Goal: Transaction & Acquisition: Purchase product/service

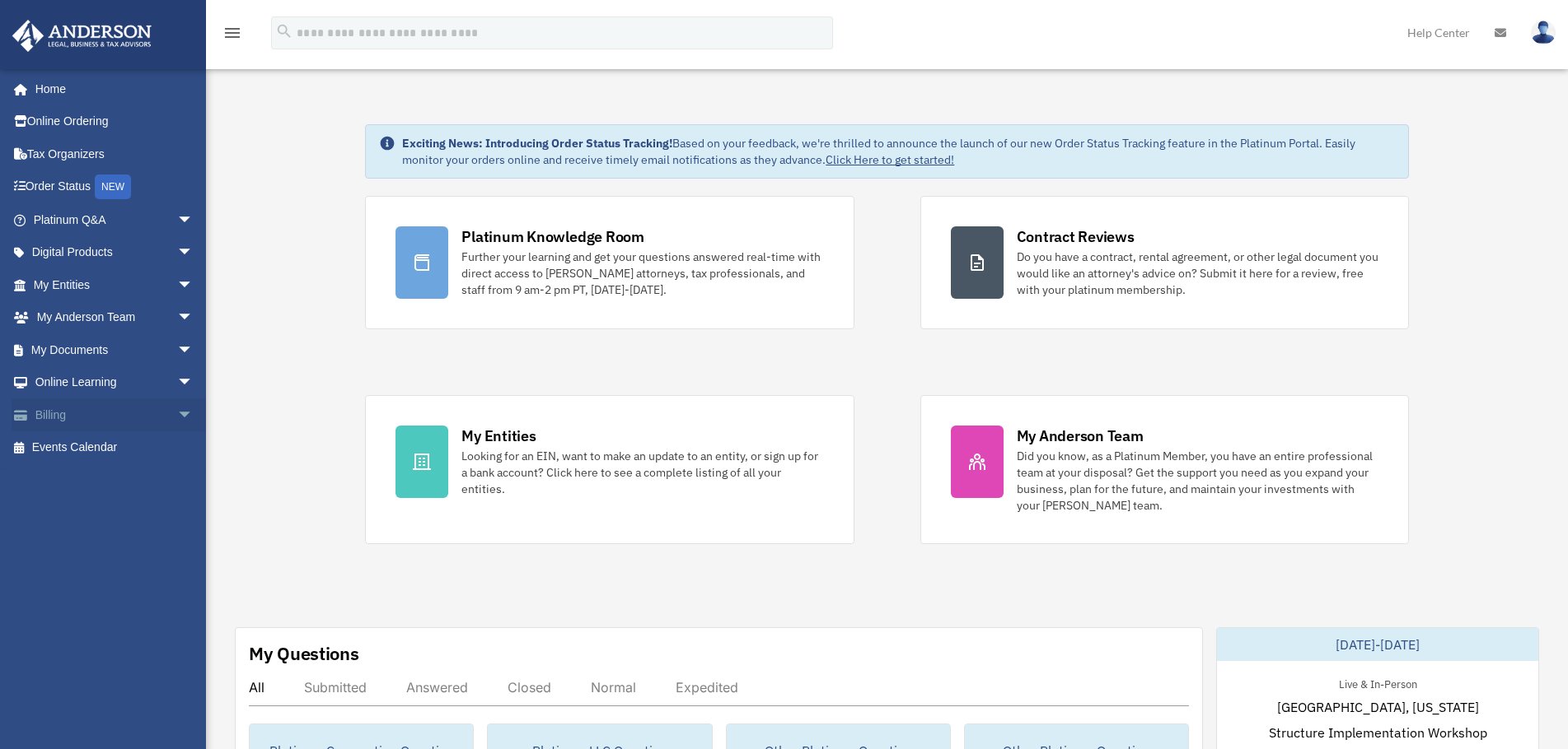
click at [177, 408] on span "arrow_drop_down" at bounding box center [193, 415] width 33 height 34
click at [112, 448] on link "$ Open Invoices" at bounding box center [120, 447] width 195 height 34
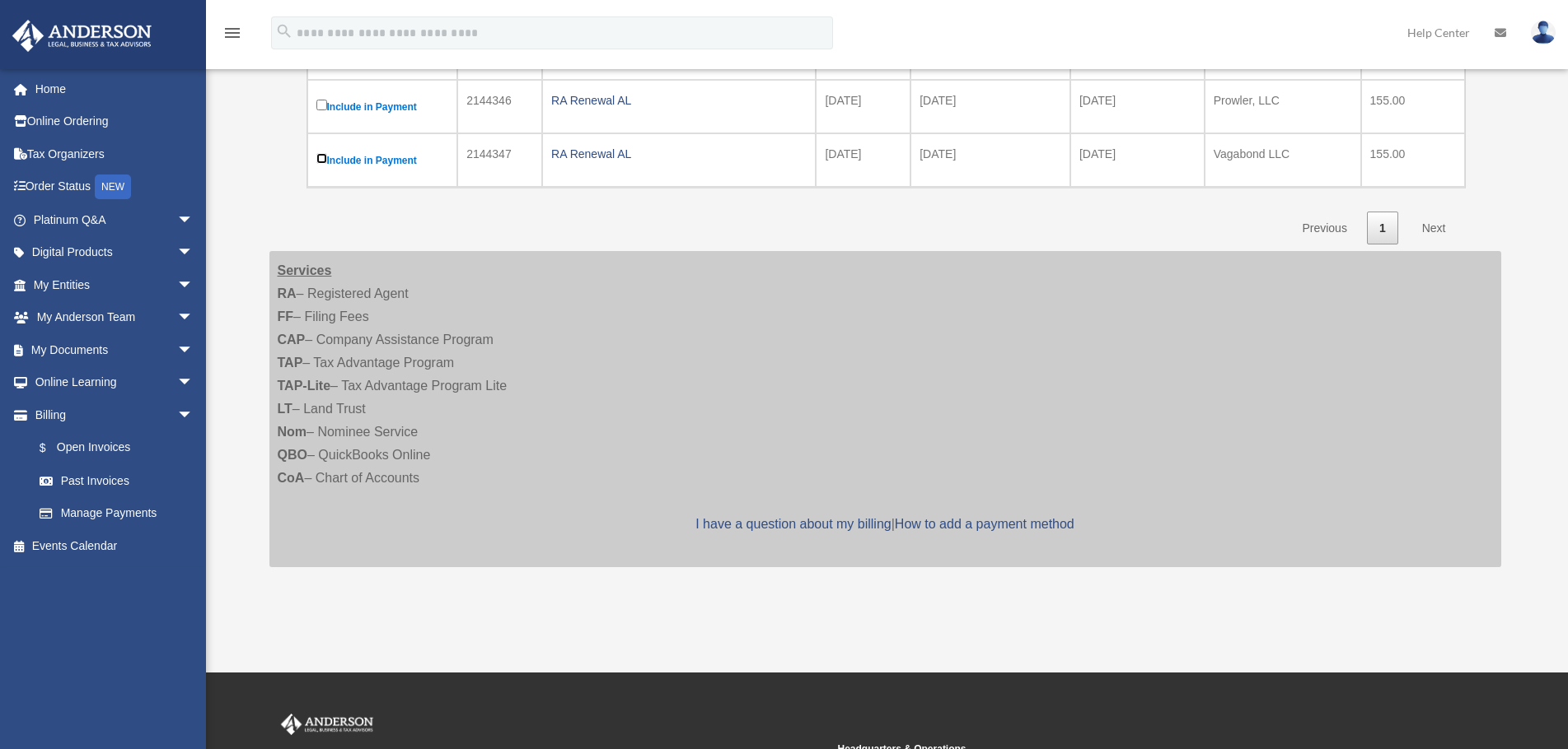
scroll to position [495, 0]
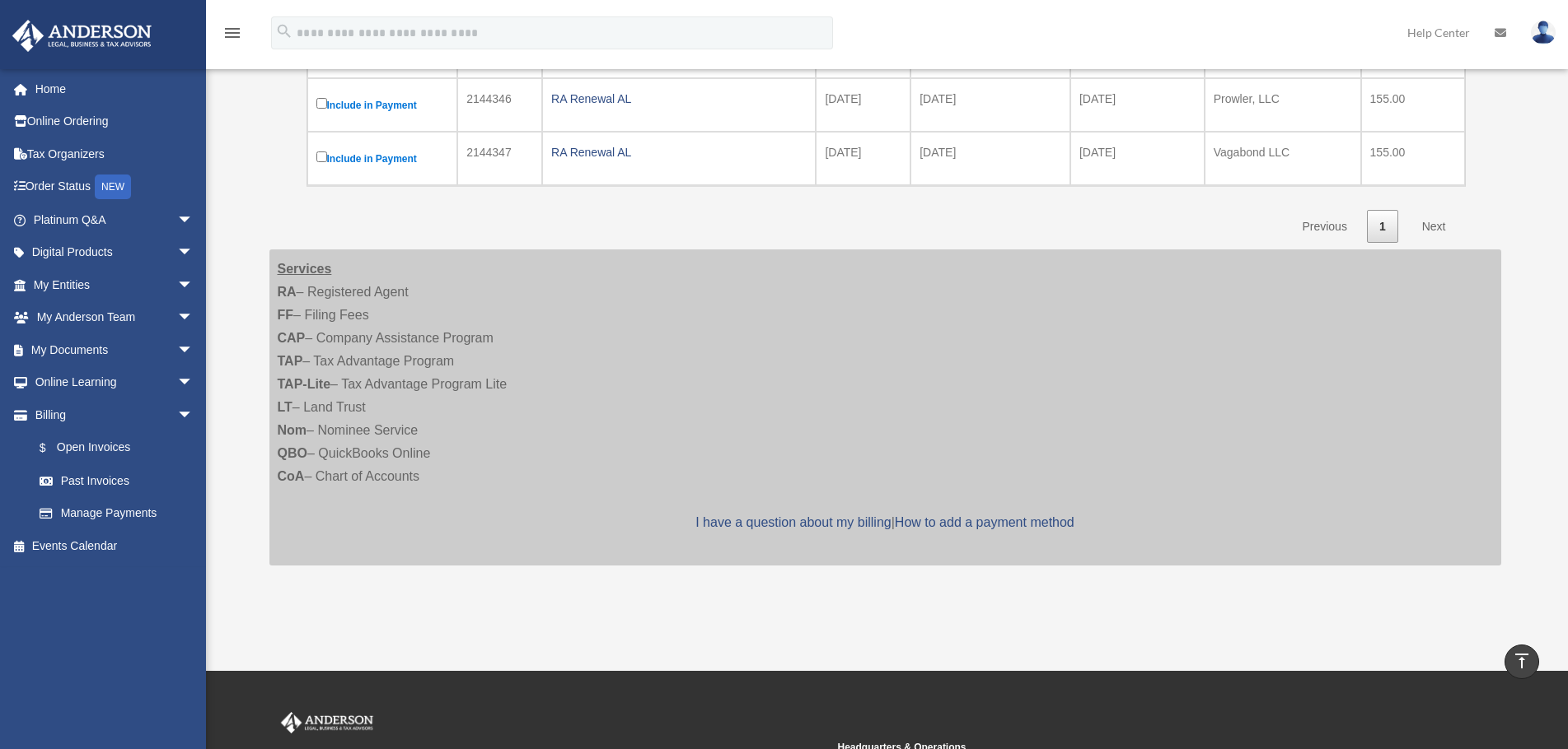
click at [1433, 210] on link "Next" at bounding box center [1433, 227] width 49 height 34
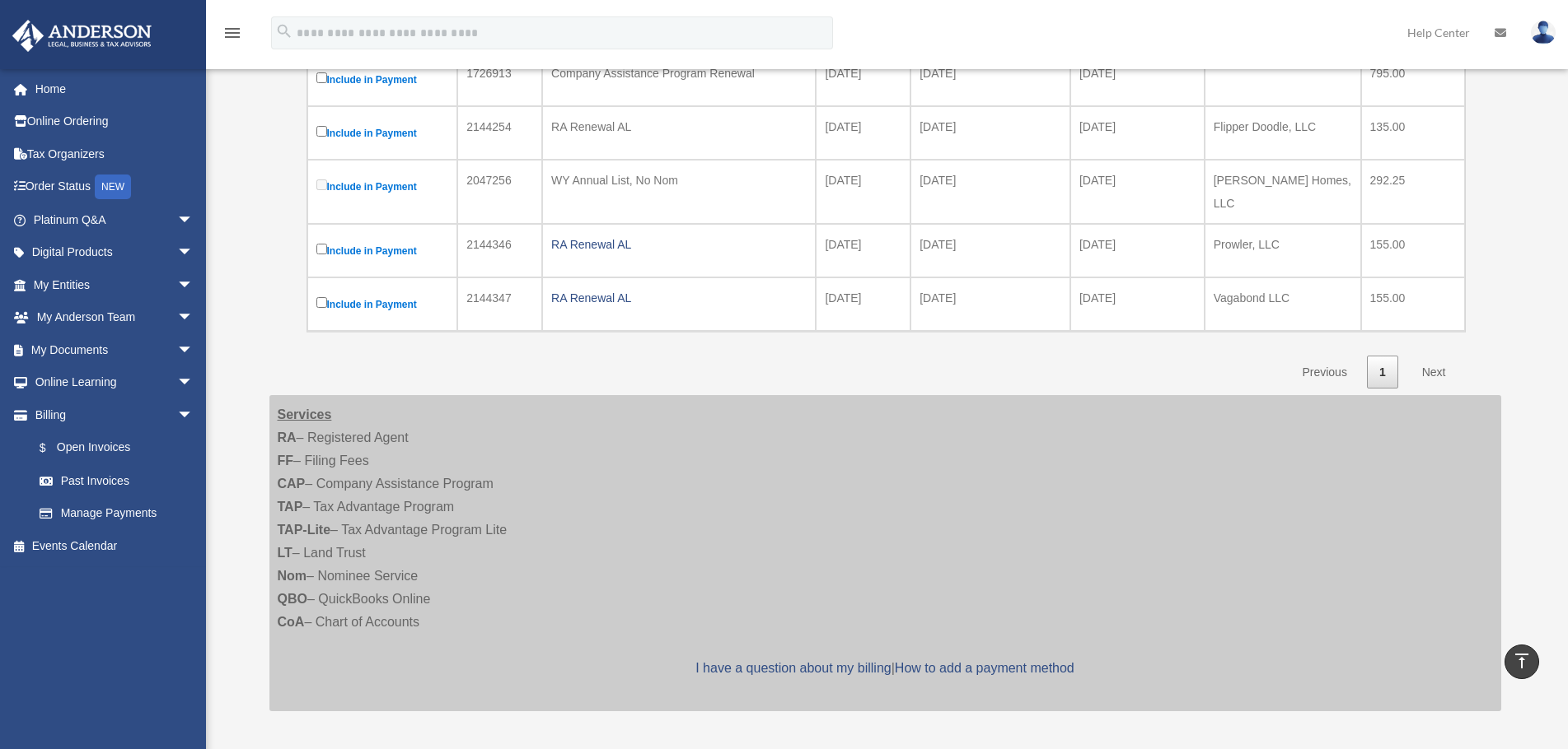
scroll to position [329, 0]
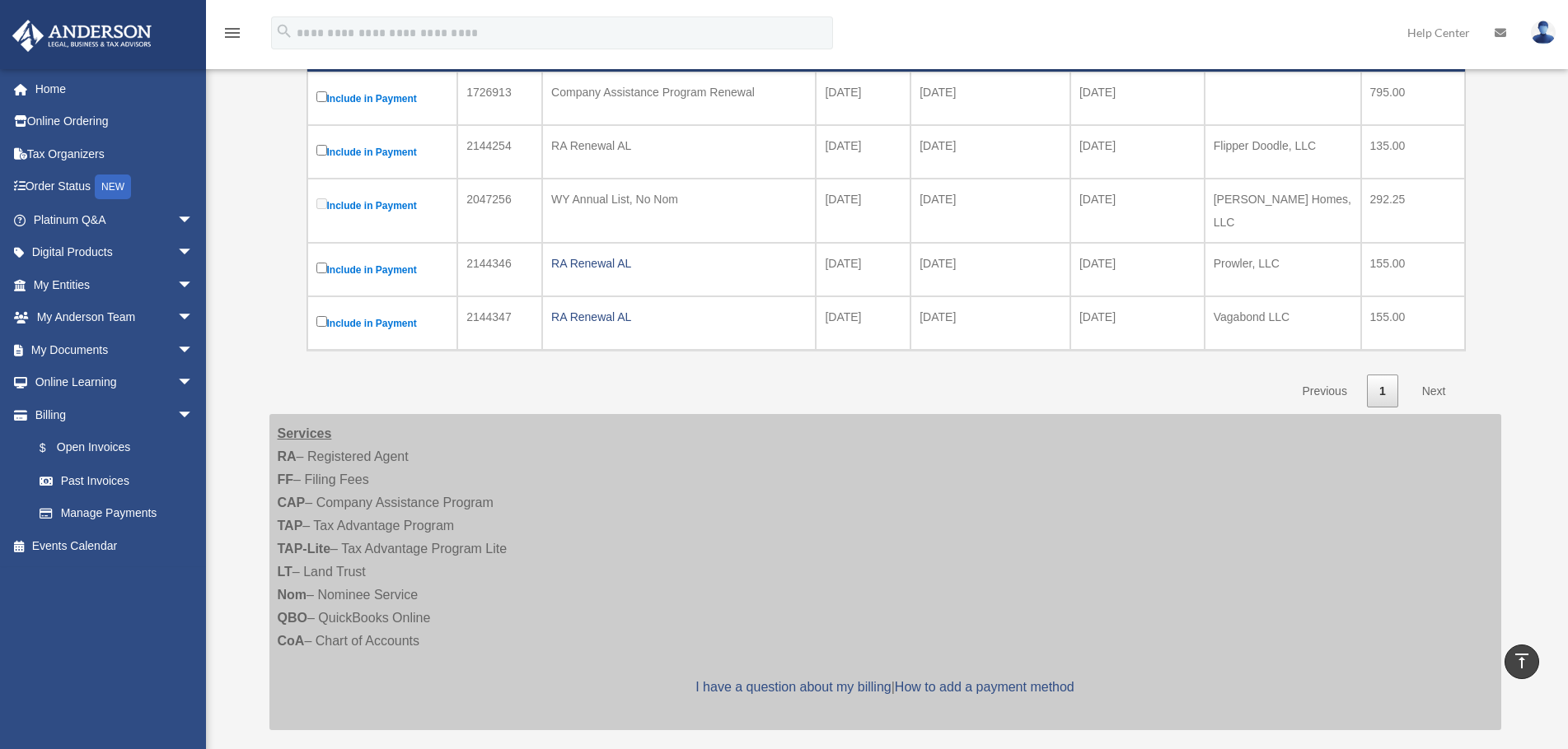
click at [1438, 380] on link "Next" at bounding box center [1433, 391] width 49 height 34
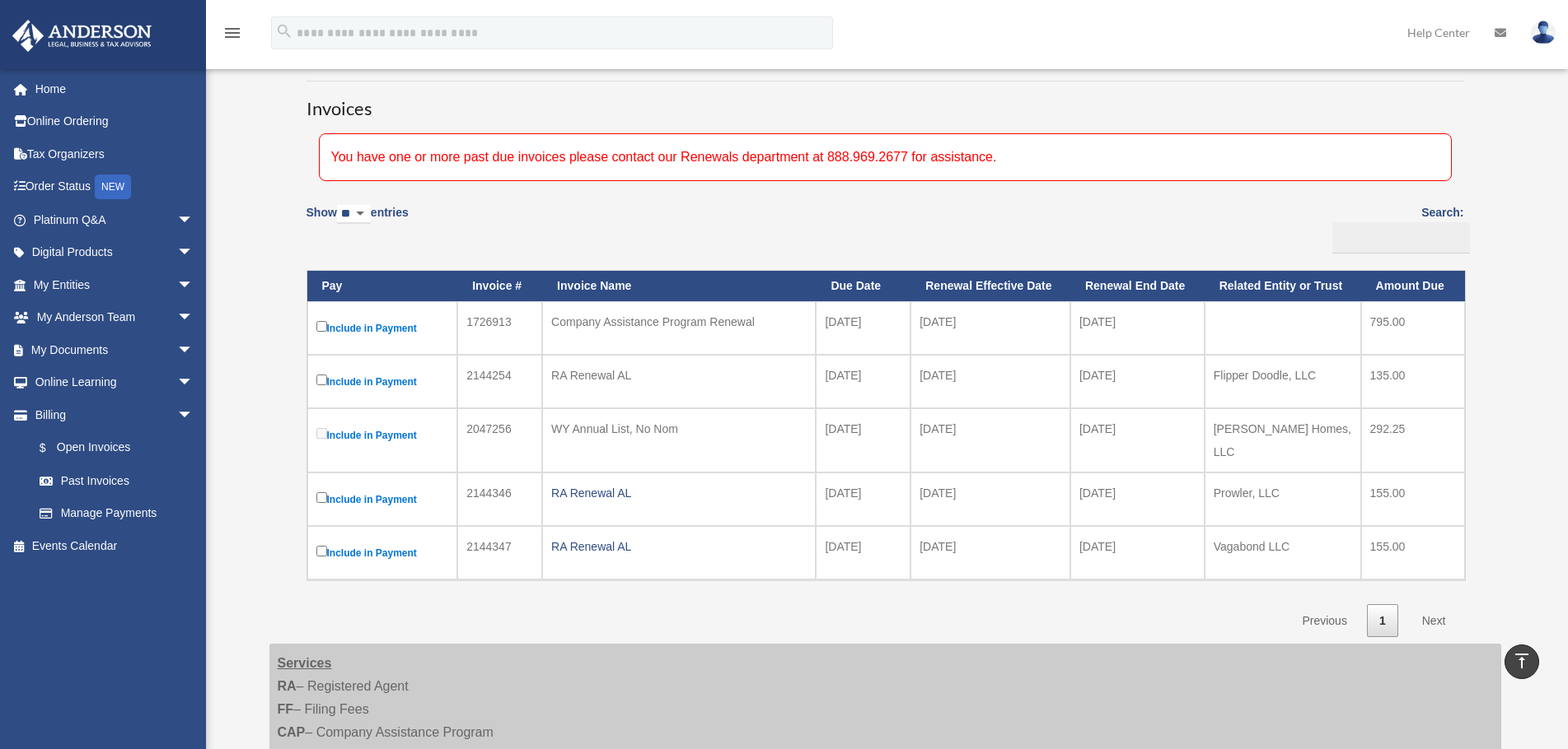
scroll to position [0, 0]
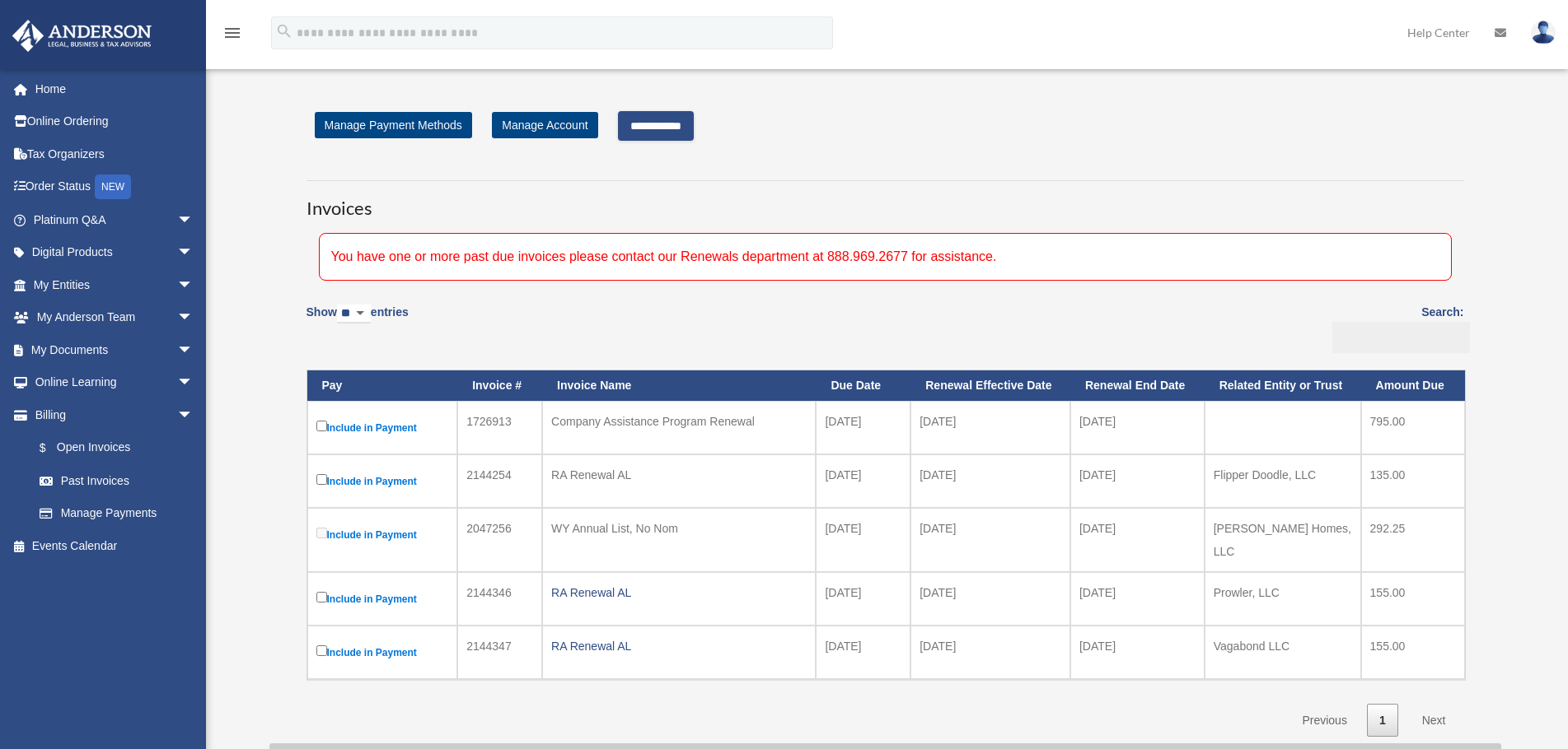
click at [1383, 342] on input "Search:" at bounding box center [1401, 337] width 137 height 32
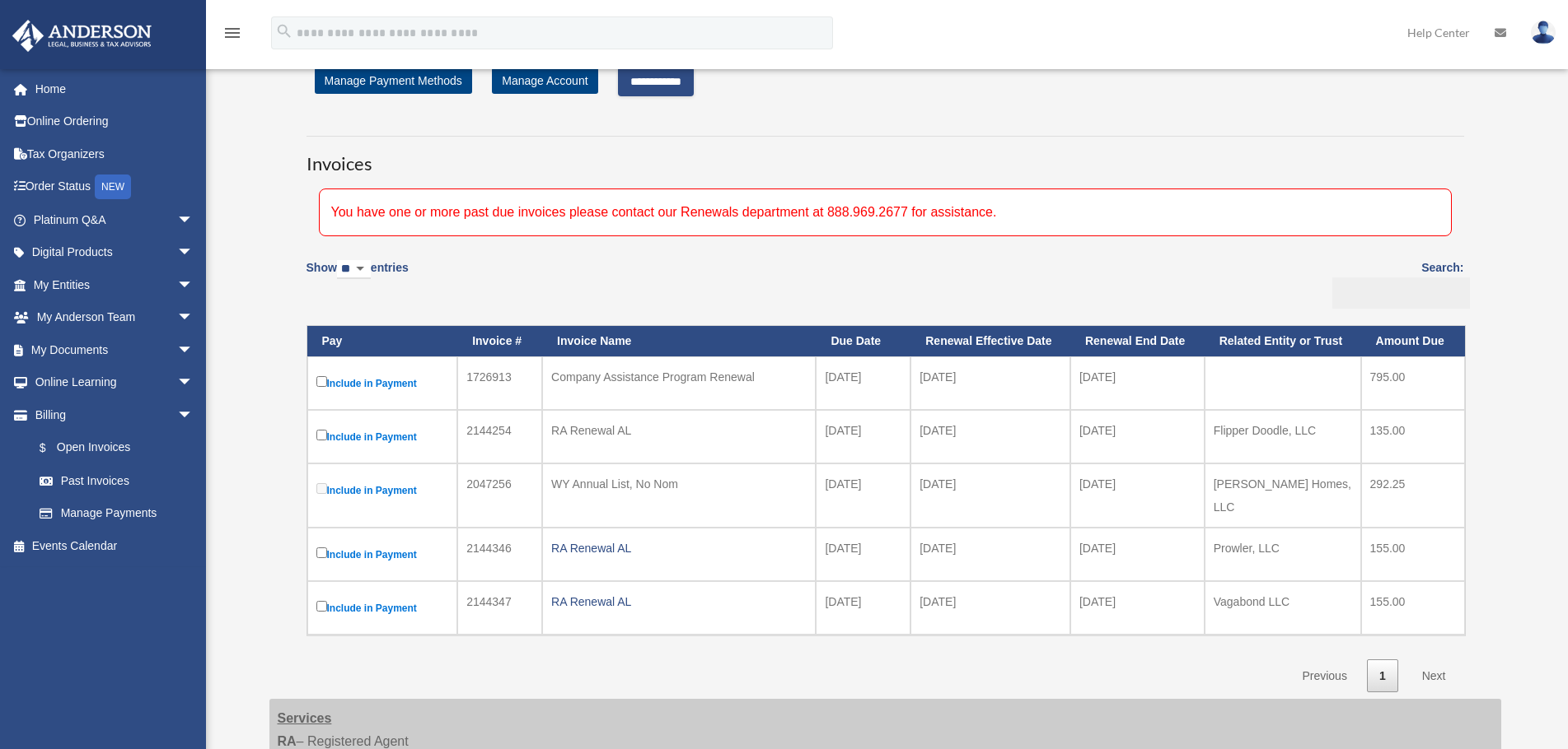
scroll to position [83, 0]
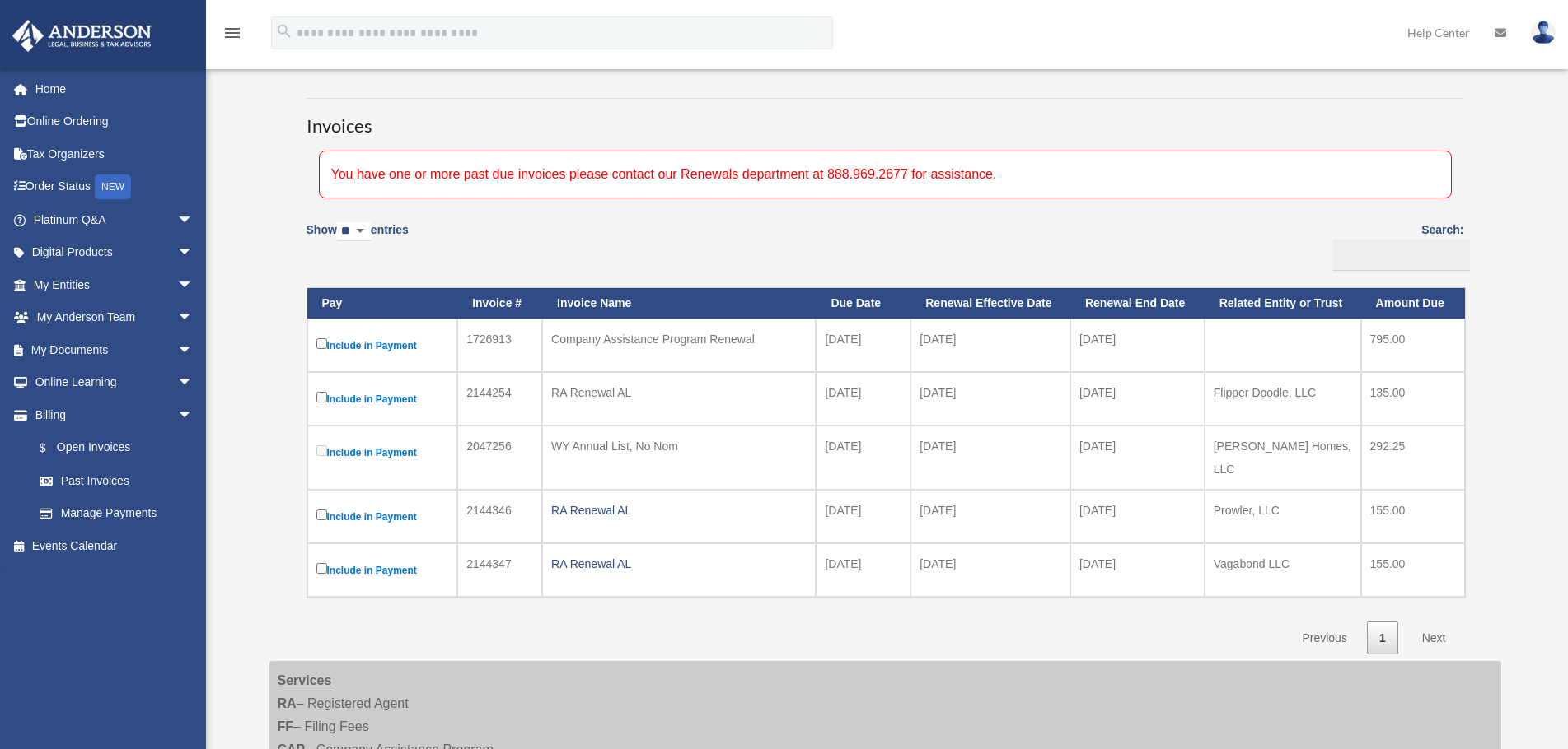
click at [376, 560] on label "Include in Payment" at bounding box center [382, 569] width 133 height 20
click at [551, 551] on td "RA Renewal AL" at bounding box center [678, 570] width 274 height 54
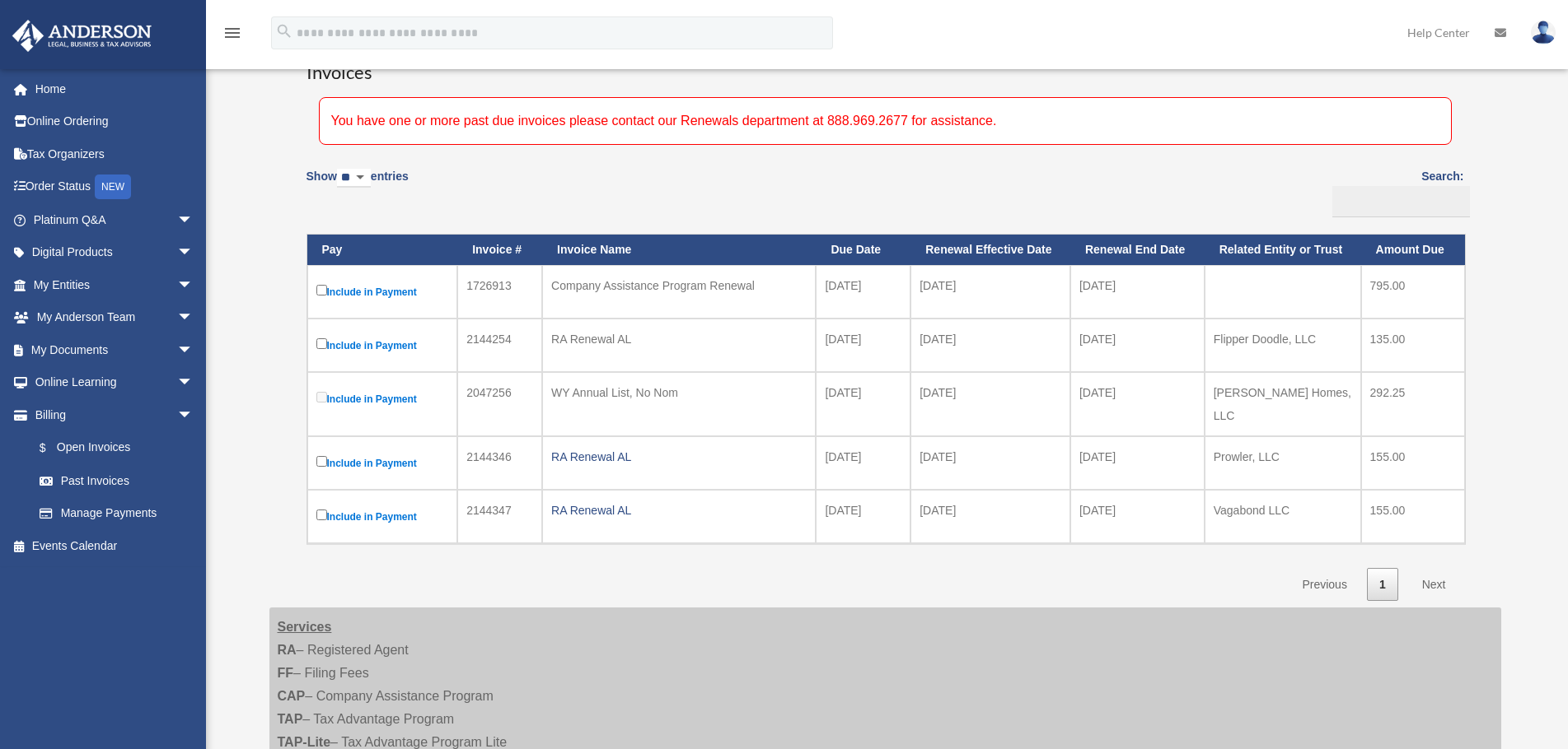
scroll to position [165, 0]
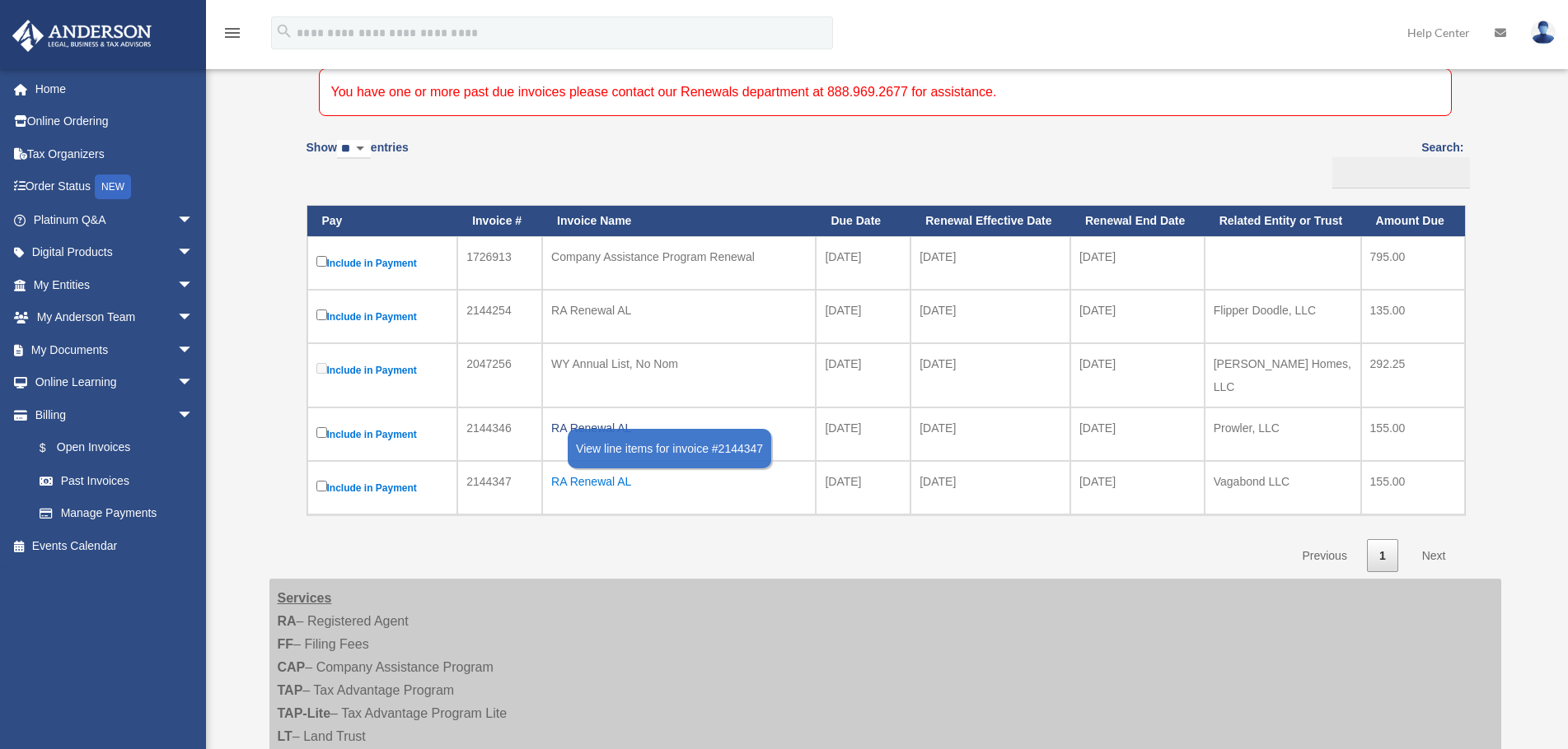
click at [601, 471] on div "RA Renewal AL" at bounding box center [679, 482] width 256 height 23
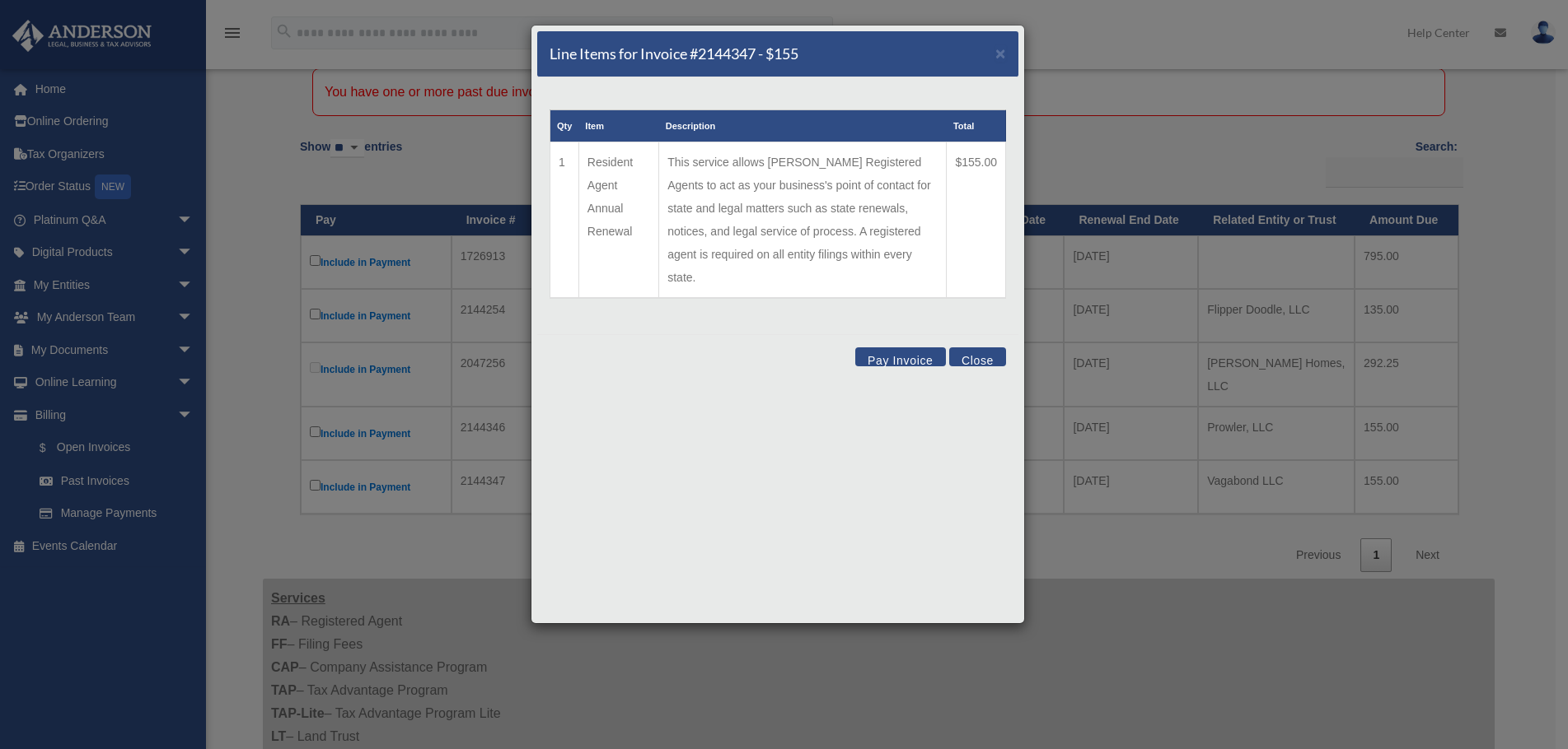
click at [883, 348] on button "Pay Invoice" at bounding box center [900, 357] width 90 height 19
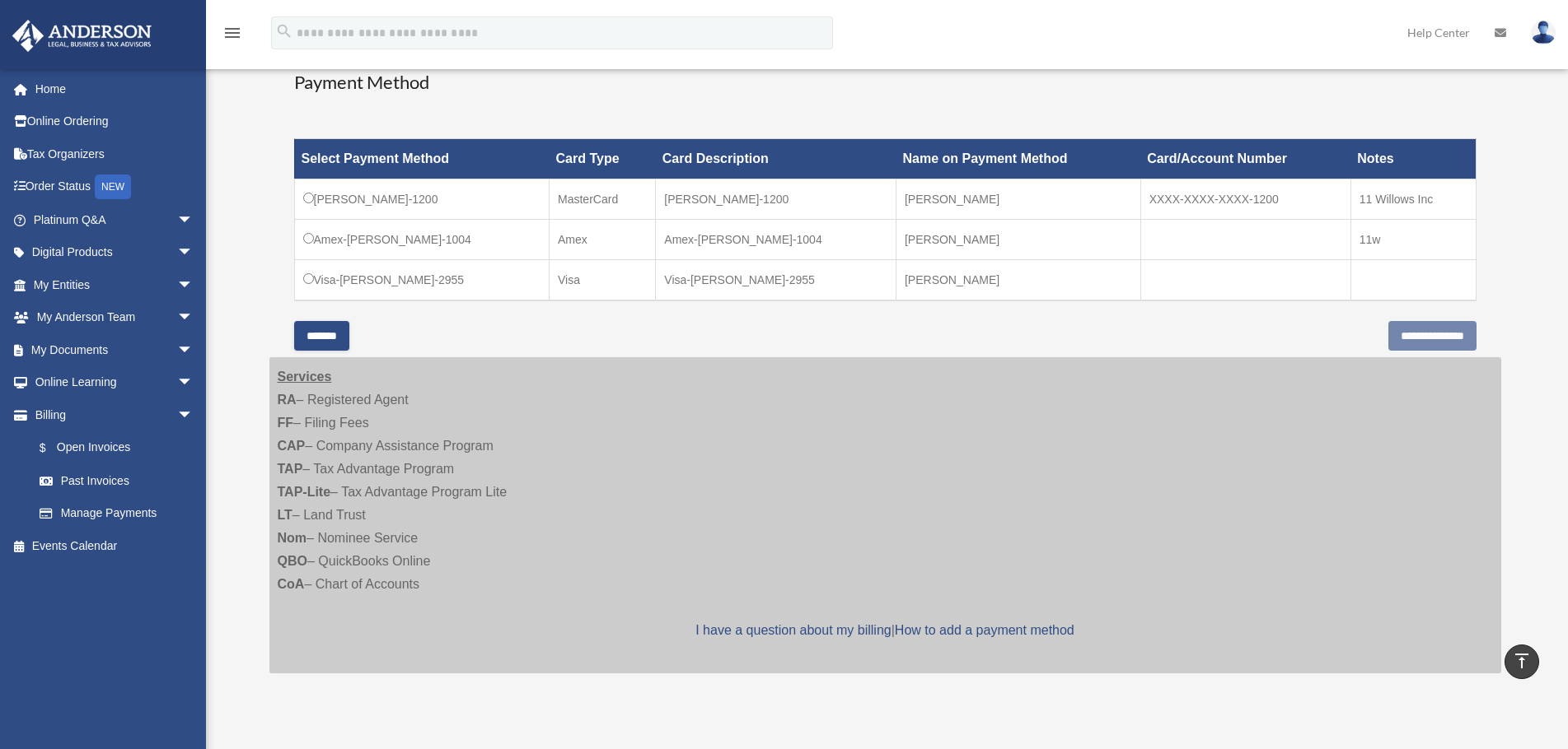
scroll to position [329, 0]
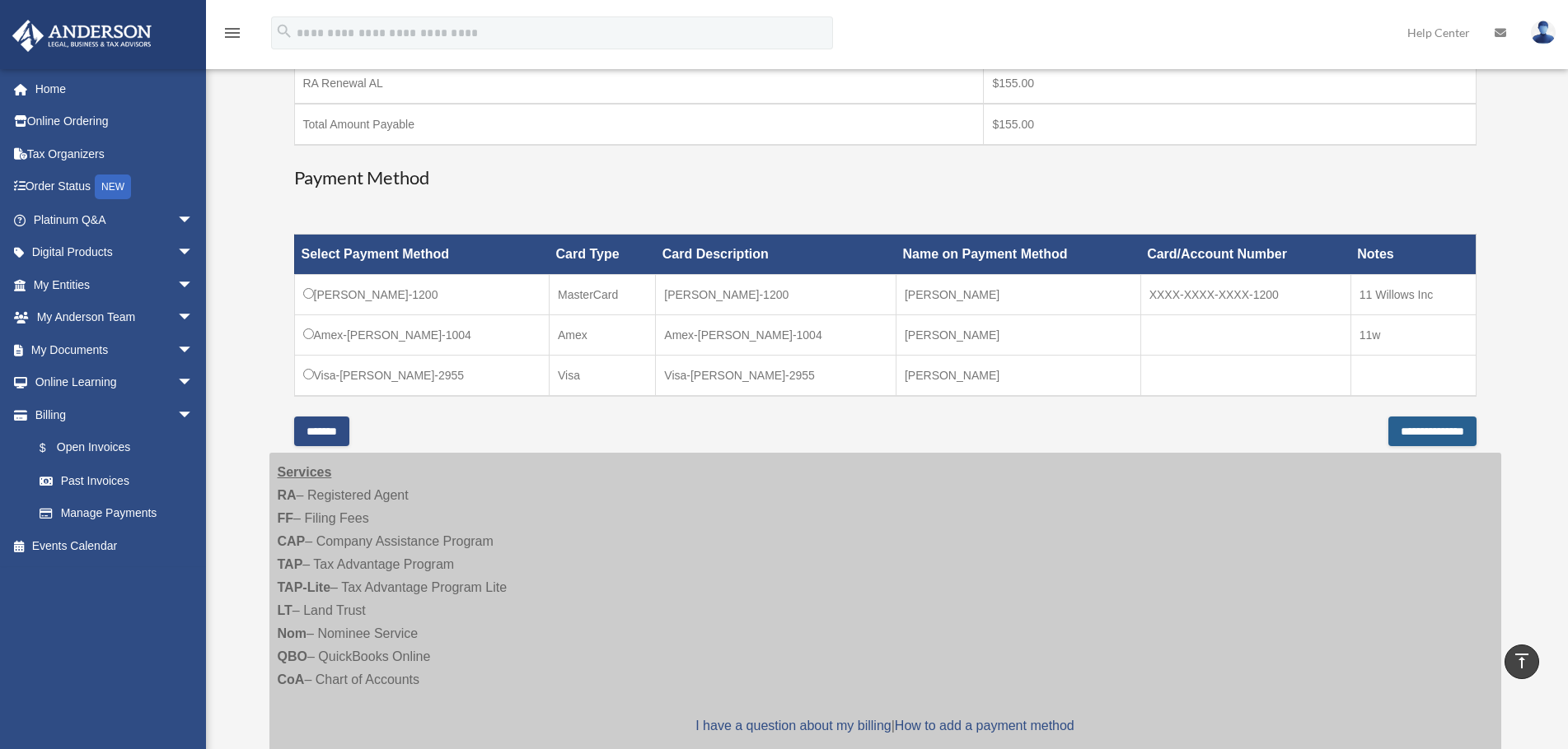
click at [1388, 431] on input "**********" at bounding box center [1433, 431] width 88 height 30
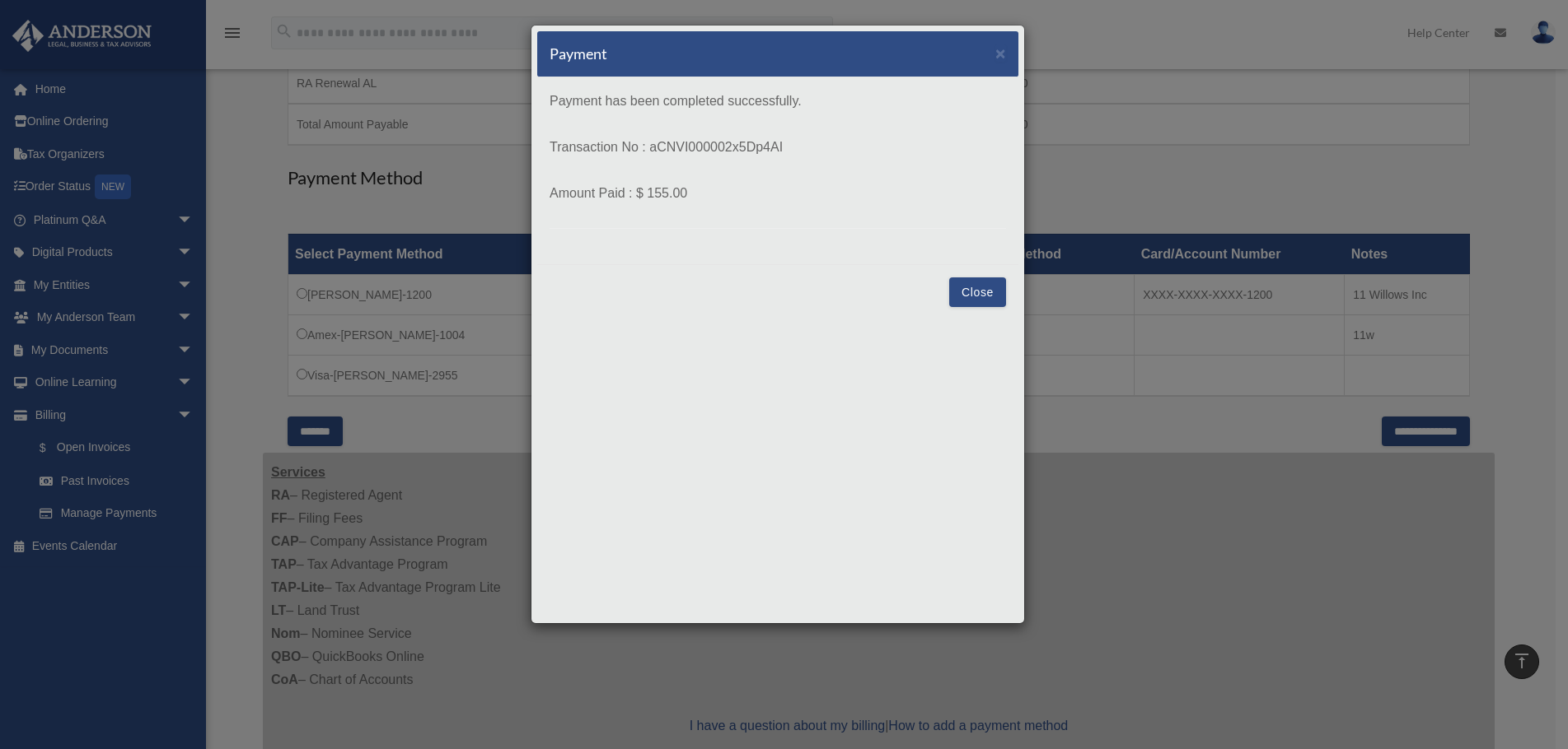
click at [972, 292] on button "Close" at bounding box center [977, 292] width 57 height 30
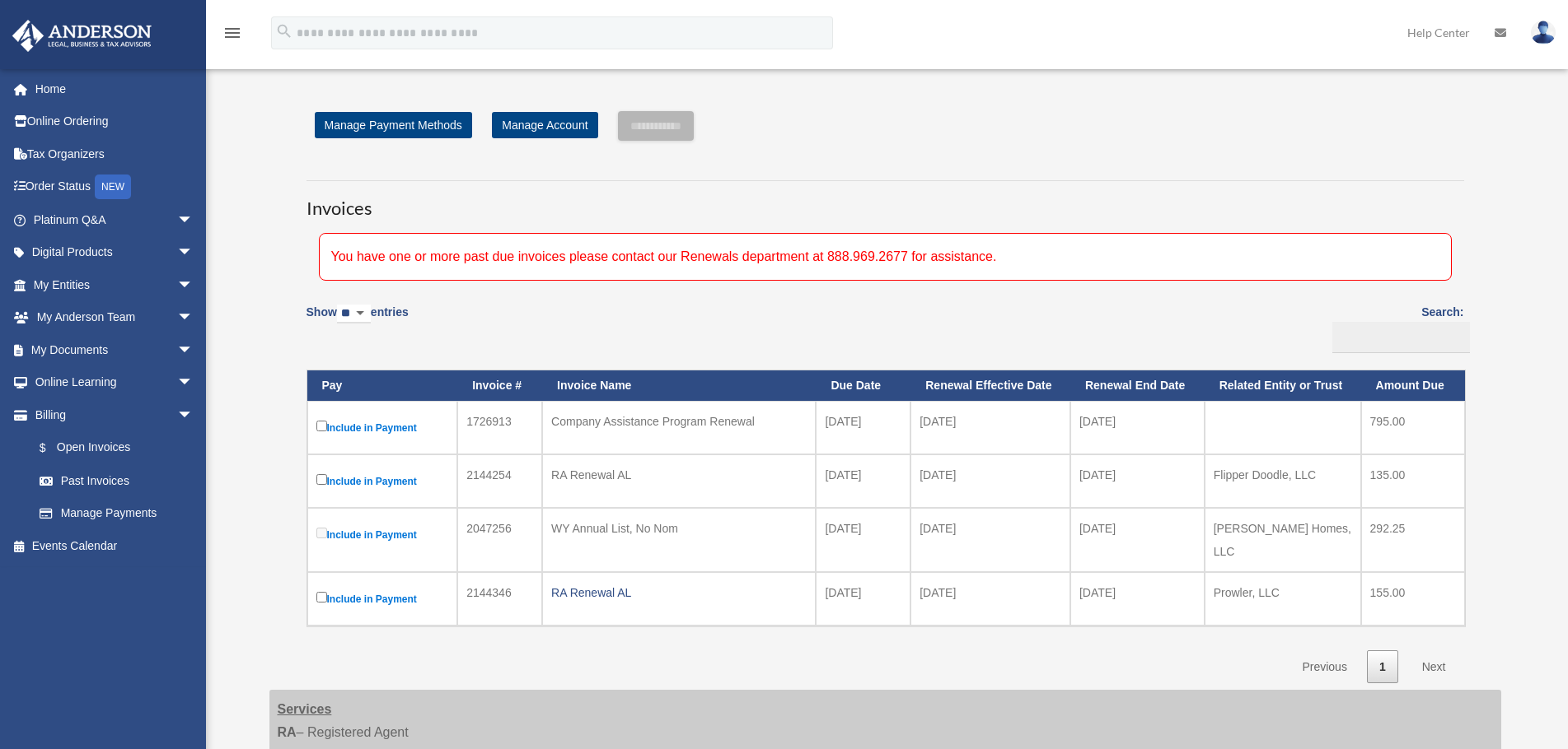
scroll to position [329, 0]
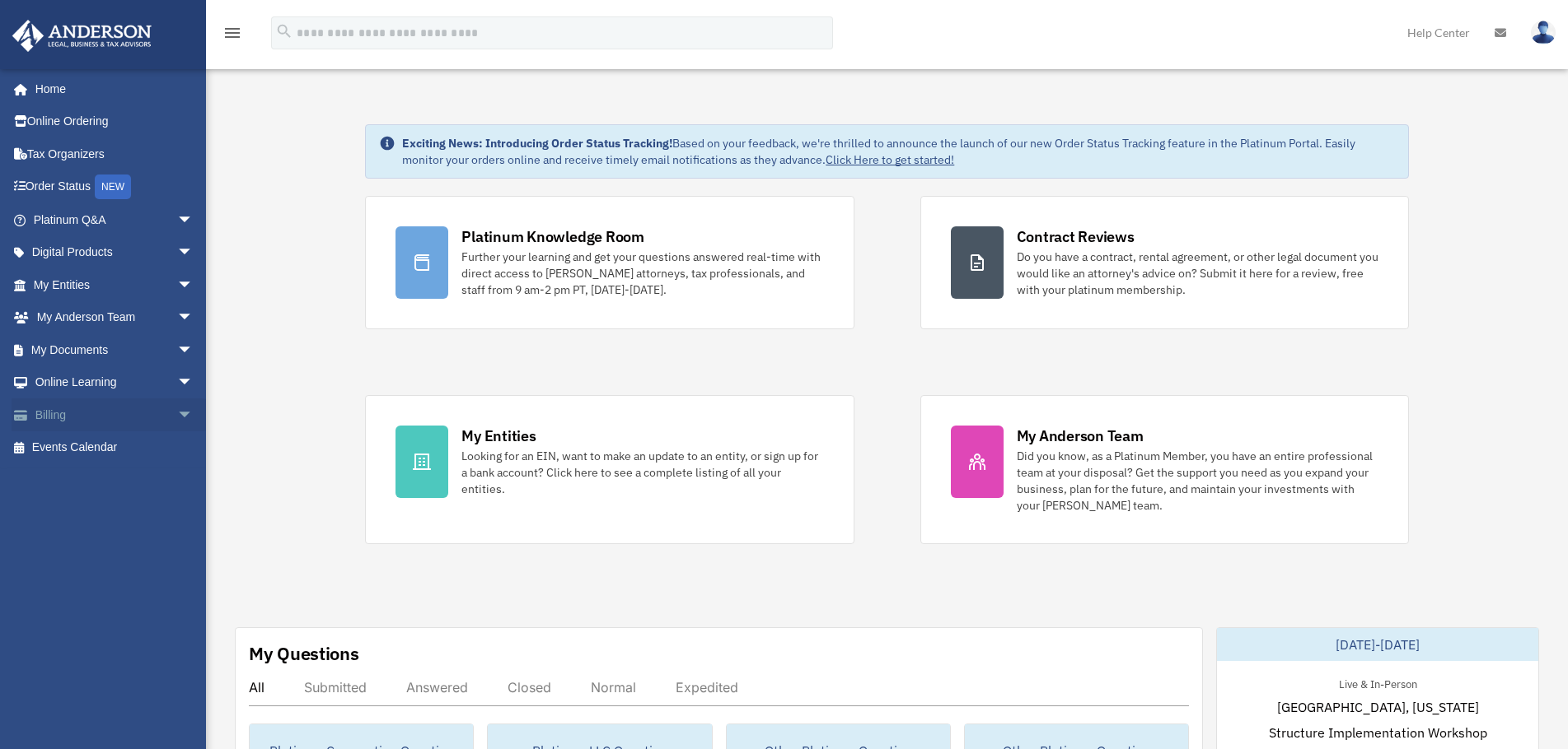
click at [177, 411] on span "arrow_drop_down" at bounding box center [193, 415] width 33 height 34
click at [121, 444] on link "$ Open Invoices" at bounding box center [120, 447] width 195 height 34
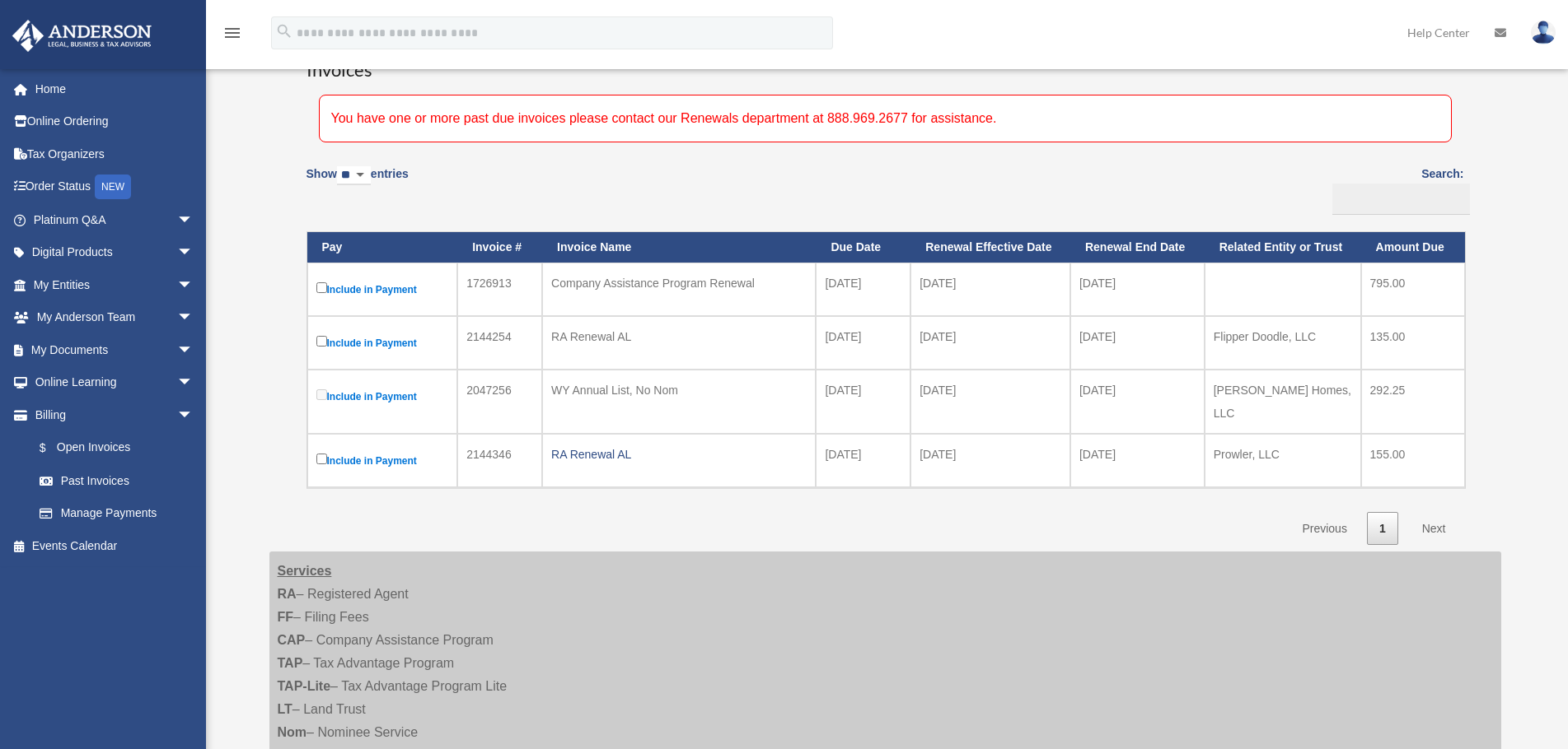
scroll to position [165, 0]
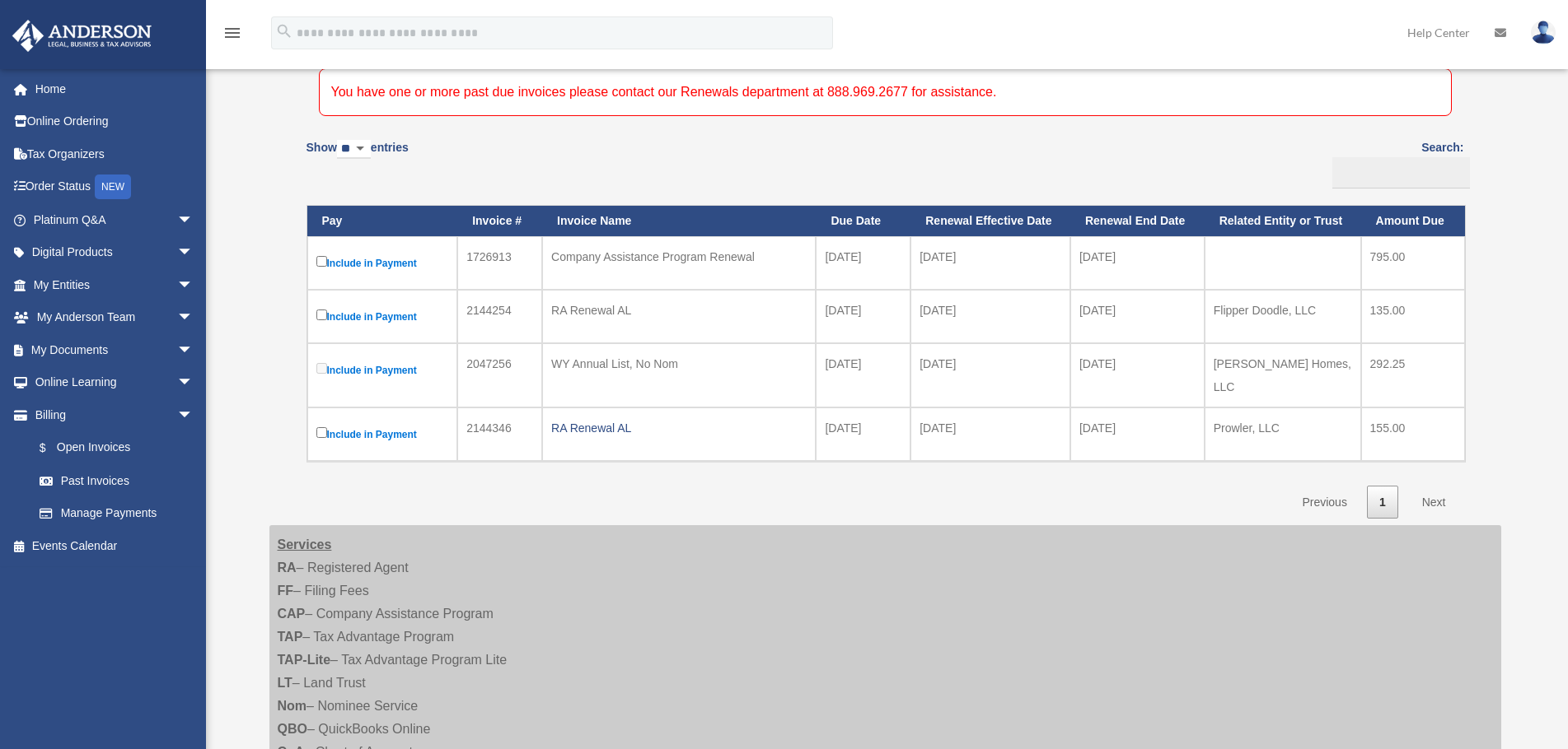
click at [379, 424] on label "Include in Payment" at bounding box center [382, 434] width 133 height 20
click at [586, 417] on div "RA Renewal AL" at bounding box center [679, 428] width 256 height 23
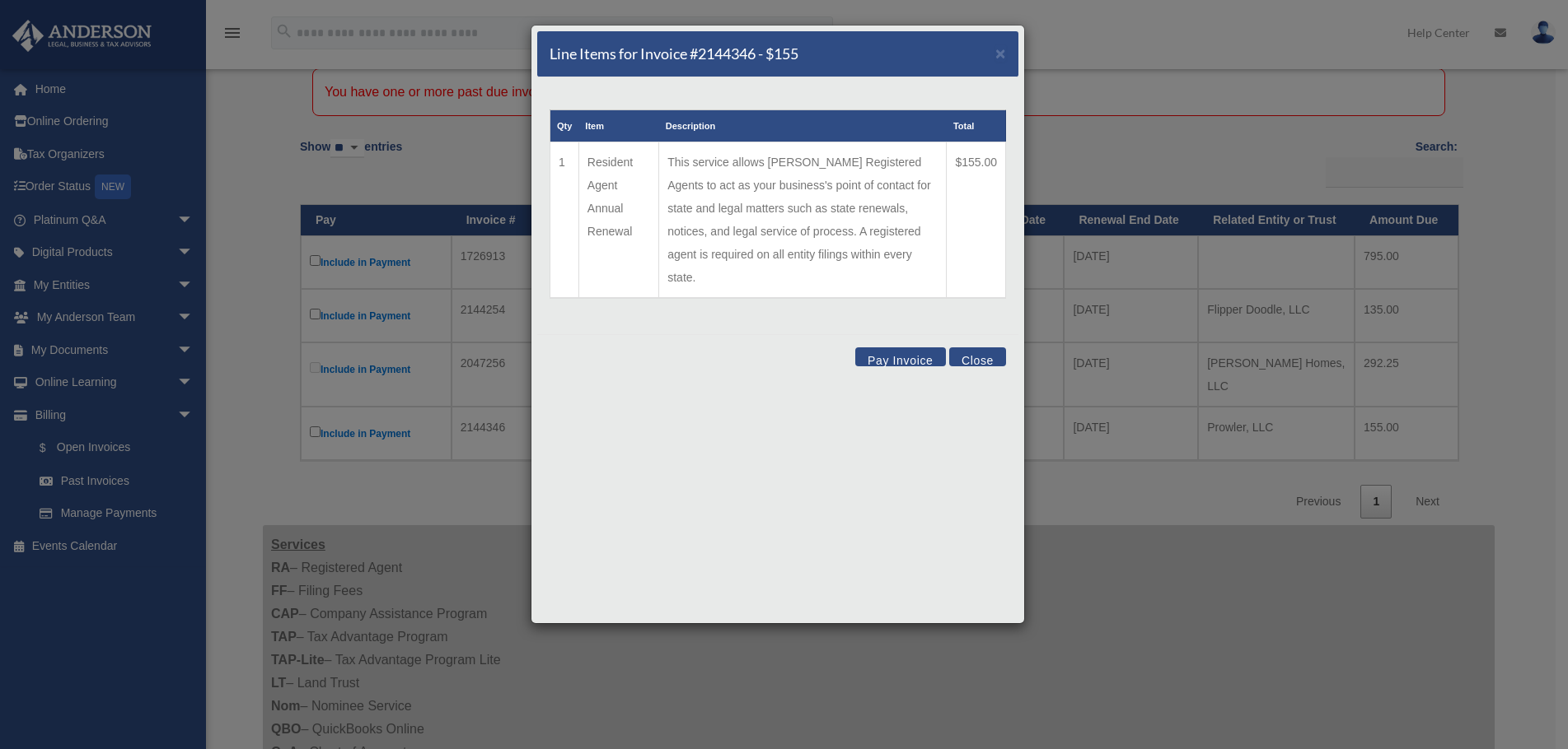
click at [909, 348] on button "Pay Invoice" at bounding box center [900, 357] width 90 height 19
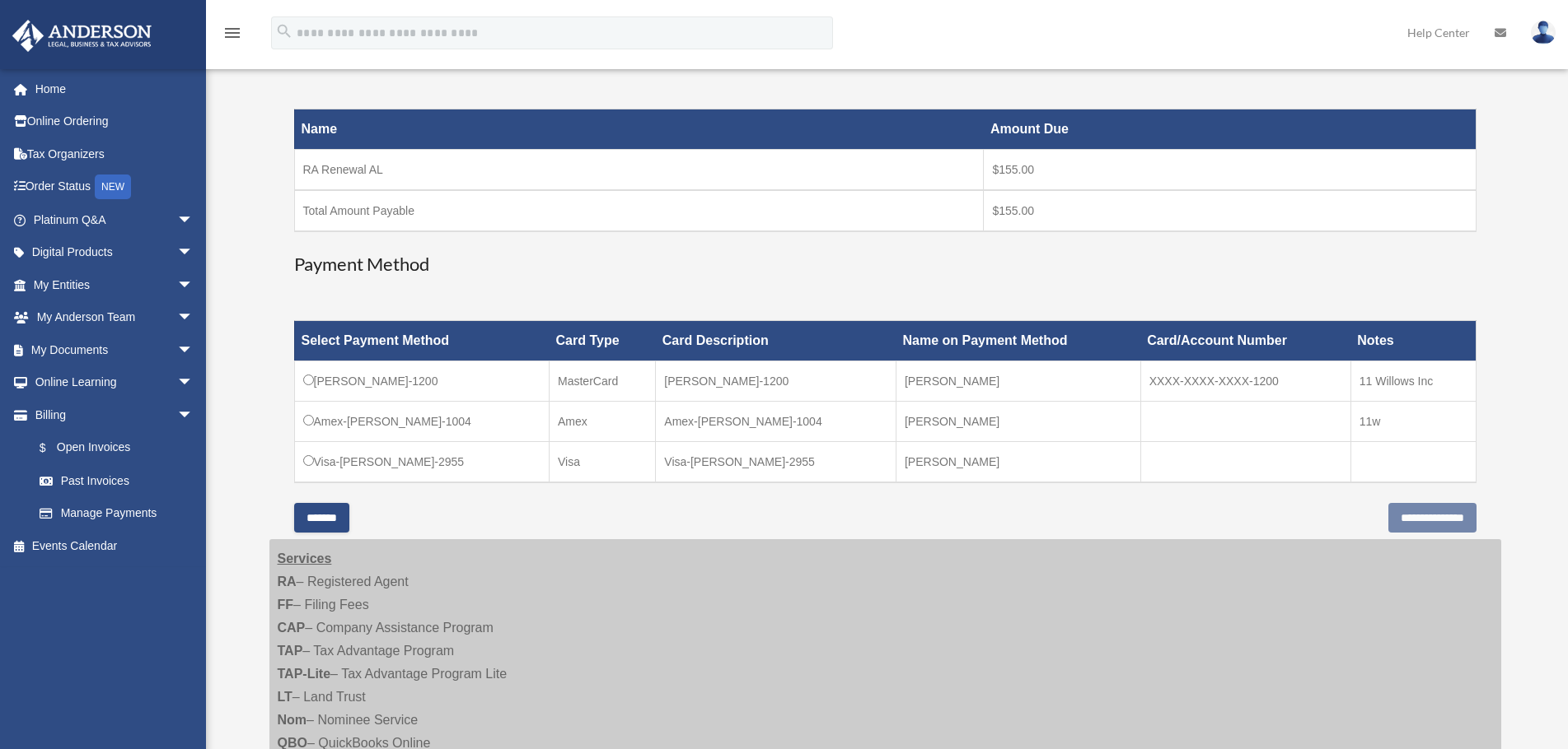
scroll to position [247, 0]
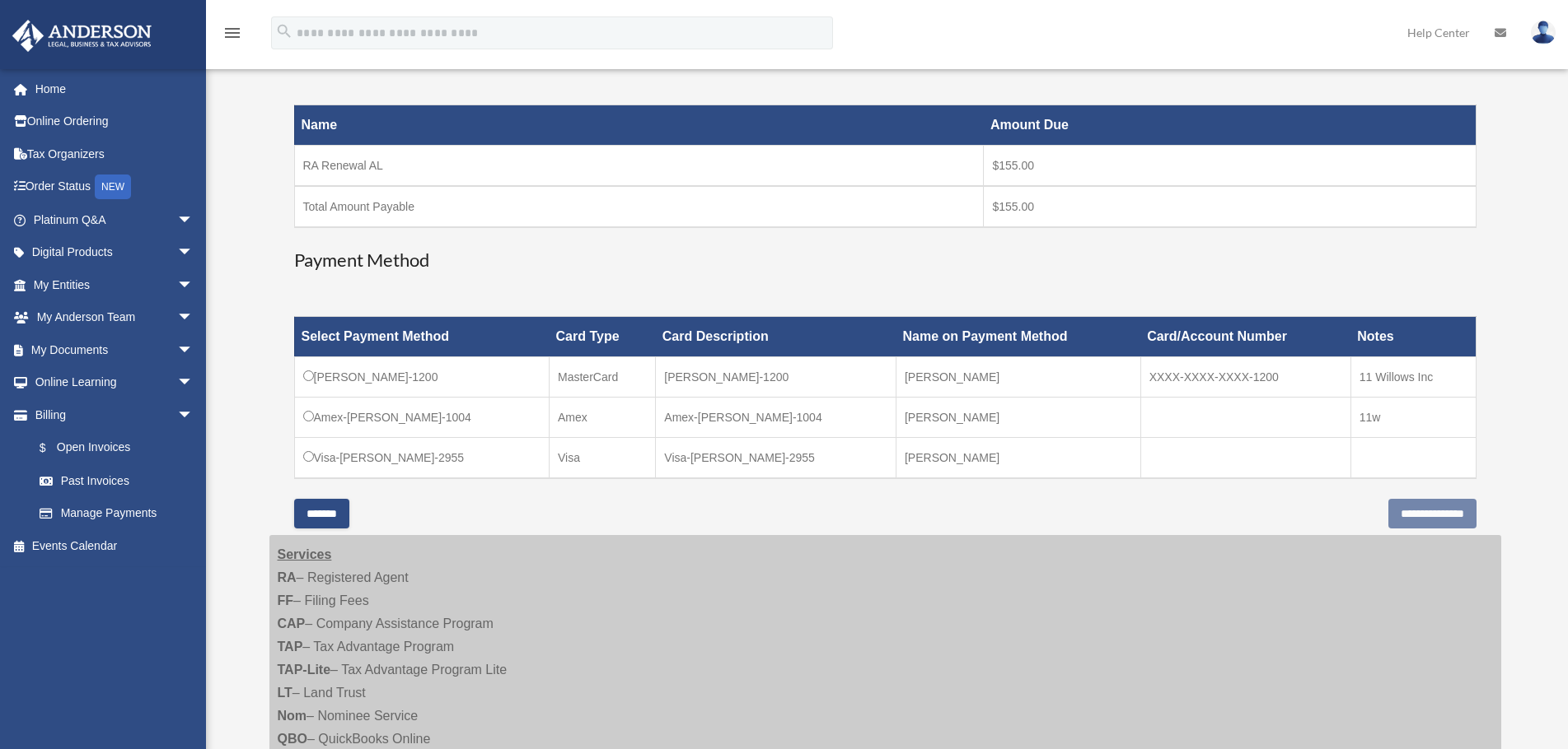
click at [441, 414] on td "Amex-[PERSON_NAME]-1004" at bounding box center [422, 418] width 256 height 40
click at [1428, 516] on input "**********" at bounding box center [1433, 514] width 88 height 30
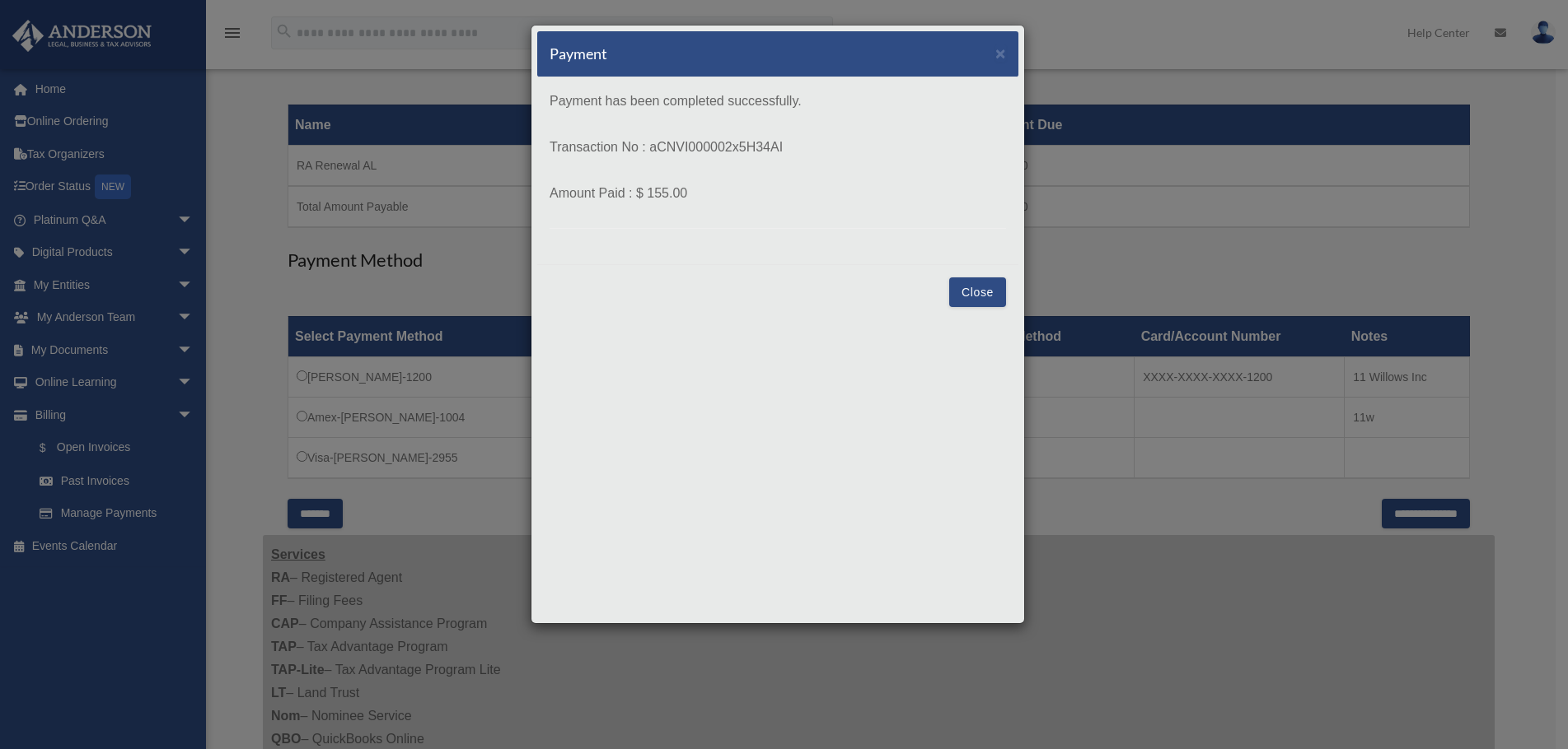
click at [984, 292] on button "Close" at bounding box center [977, 292] width 57 height 30
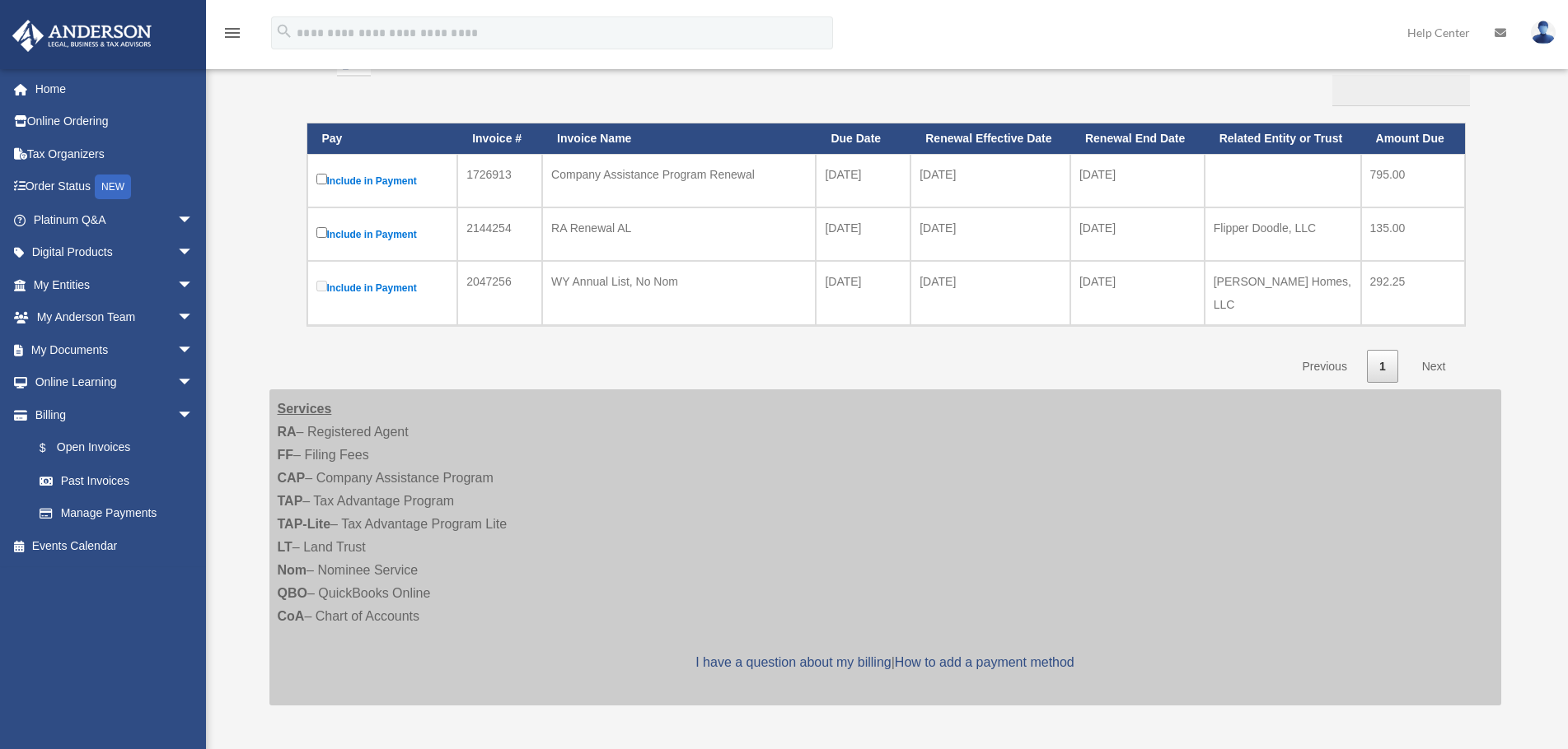
scroll to position [247, 0]
